Goal: Register for event/course

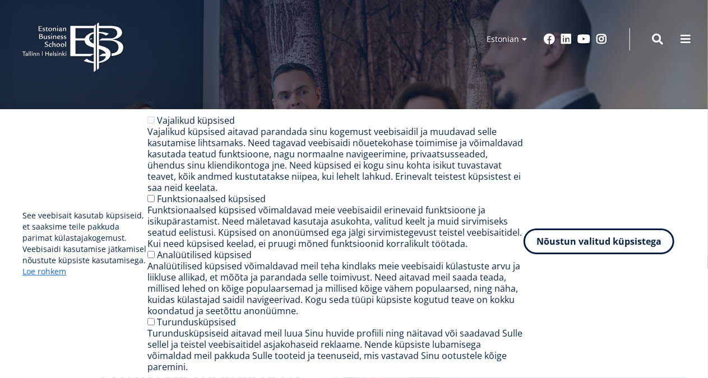
click at [580, 254] on button "Nõustun valitud küpsistega" at bounding box center [599, 242] width 151 height 26
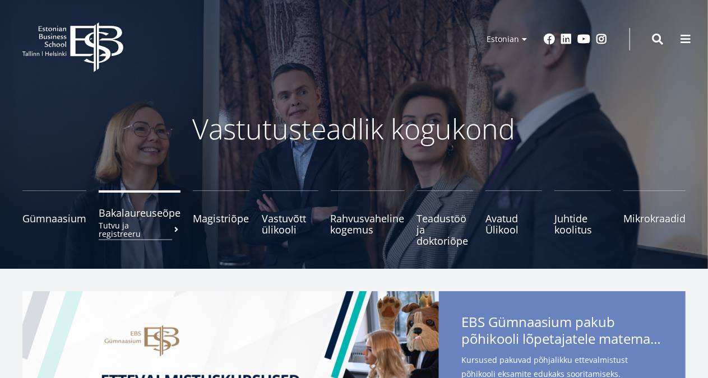
click at [119, 221] on small "Tutvu ja registreeru" at bounding box center [140, 229] width 82 height 17
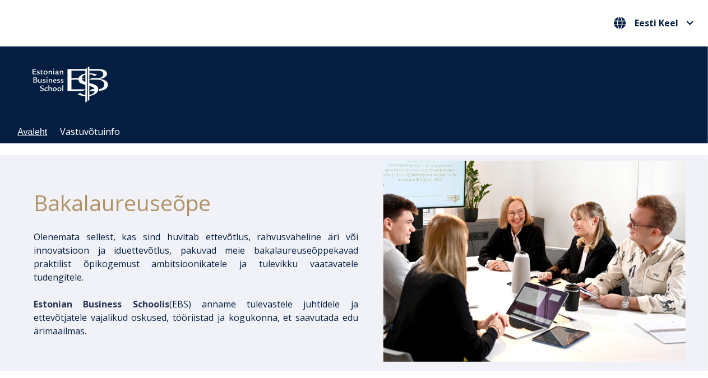
click at [27, 137] on li "Avaleht" at bounding box center [32, 132] width 30 height 11
click at [33, 133] on link "Avaleht" at bounding box center [32, 132] width 30 height 10
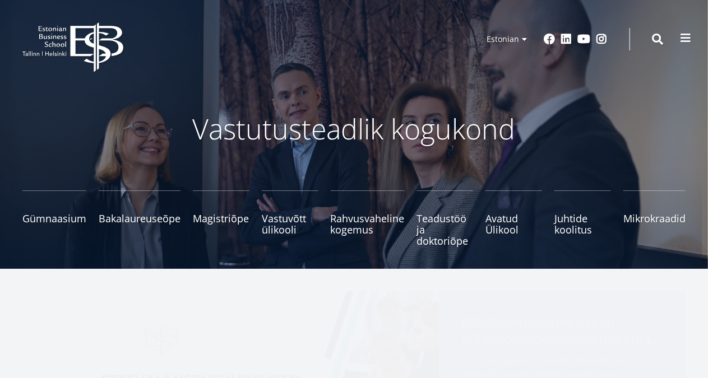
click at [682, 33] on span at bounding box center [685, 38] width 11 height 11
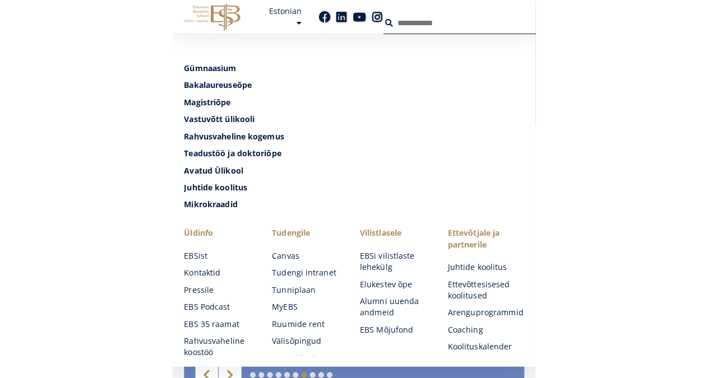
scroll to position [241, 0]
